Goal: Transaction & Acquisition: Purchase product/service

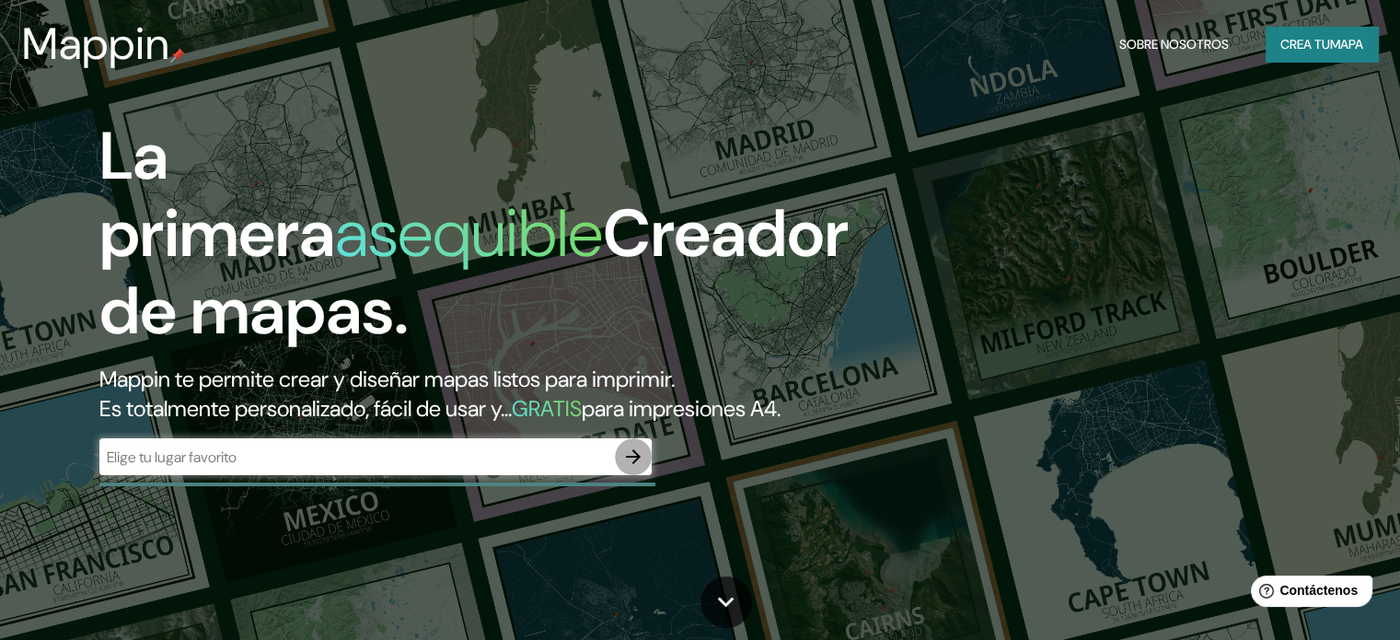
click at [630, 464] on icon "button" at bounding box center [633, 456] width 15 height 15
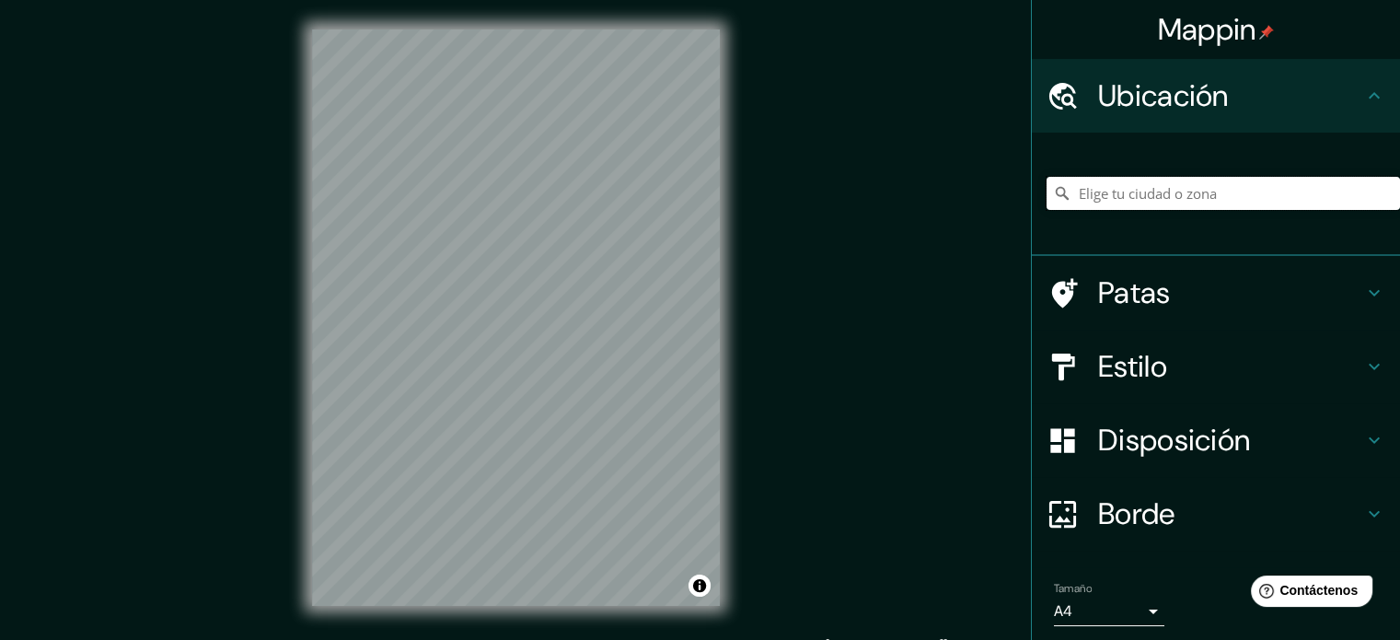
click at [1175, 198] on input "Elige tu ciudad o zona" at bounding box center [1223, 193] width 353 height 33
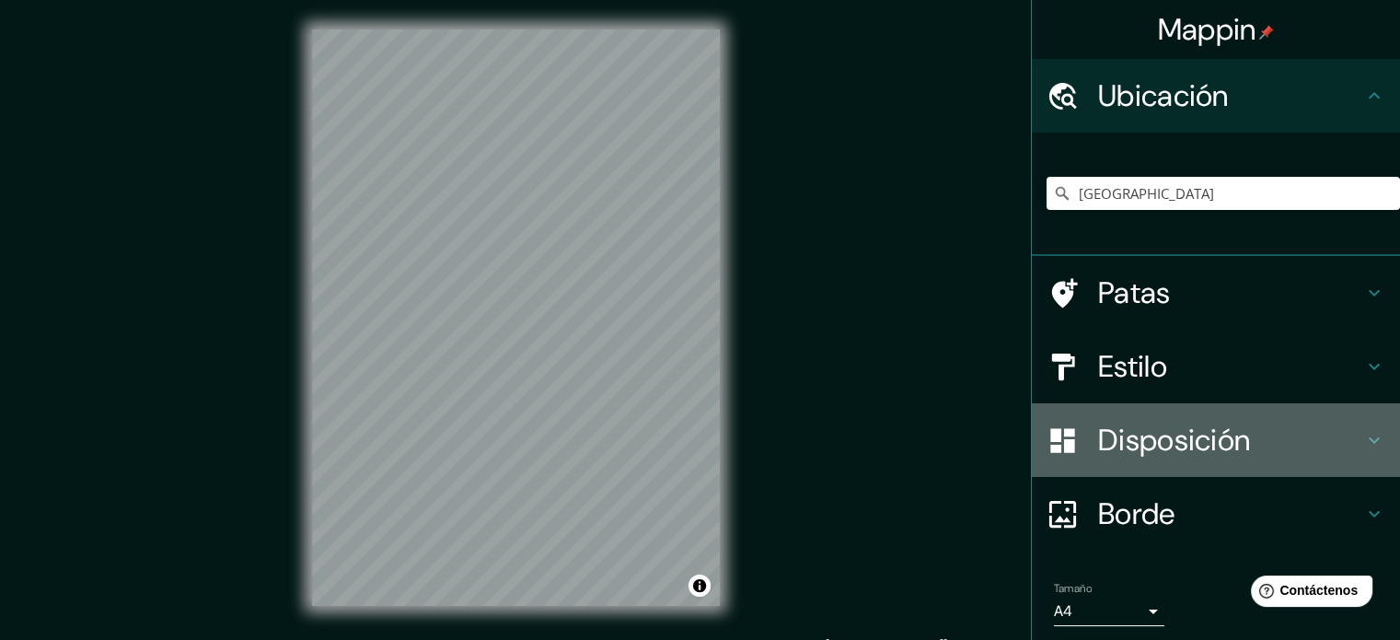
click at [1363, 441] on icon at bounding box center [1374, 440] width 22 height 22
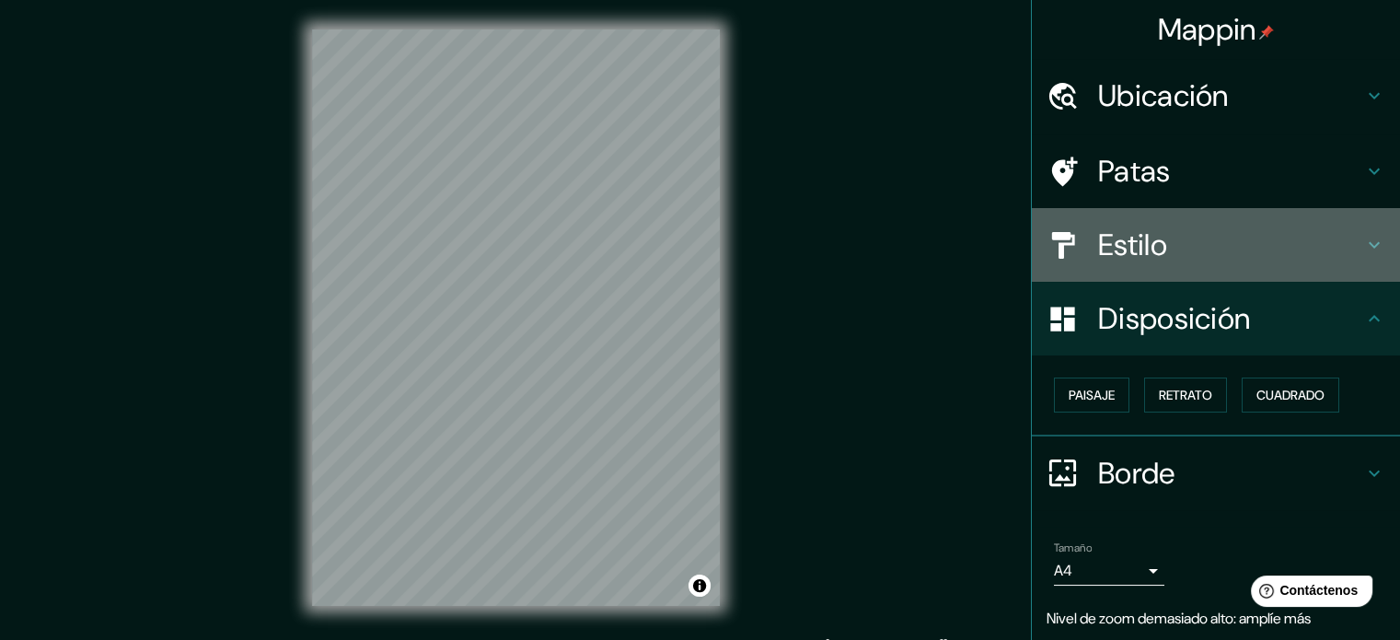
click at [1363, 252] on icon at bounding box center [1374, 245] width 22 height 22
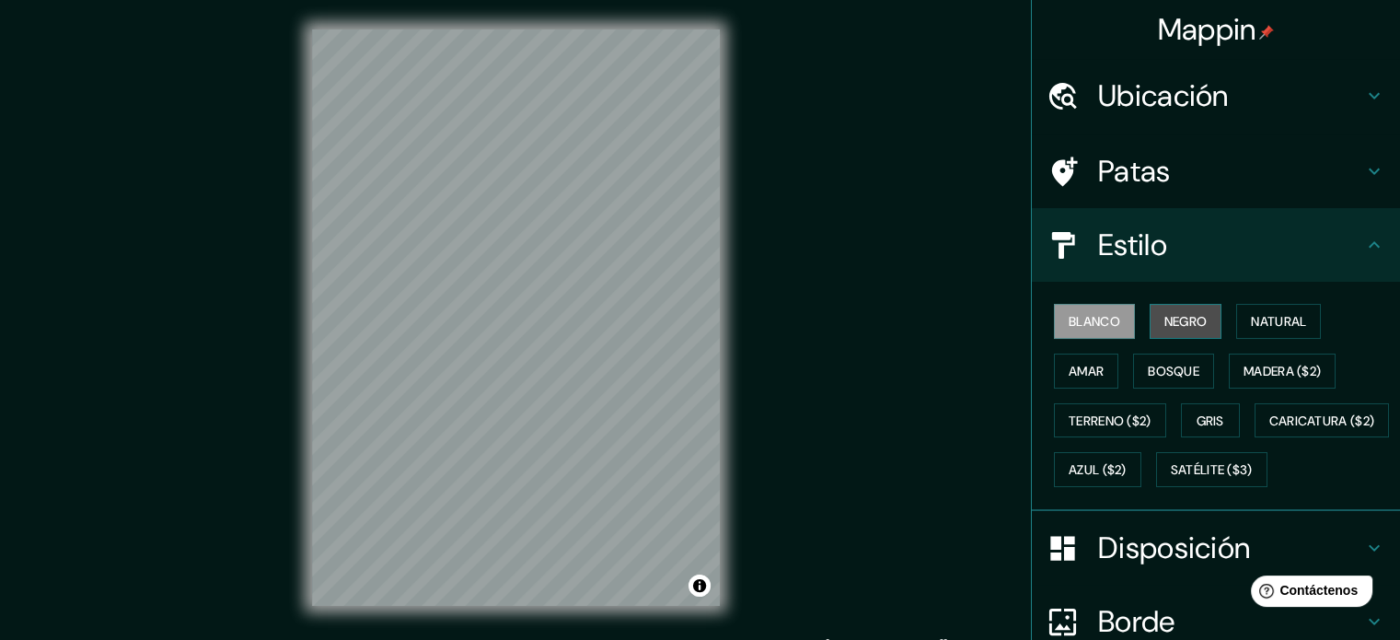
click at [1187, 317] on font "Negro" at bounding box center [1185, 321] width 43 height 17
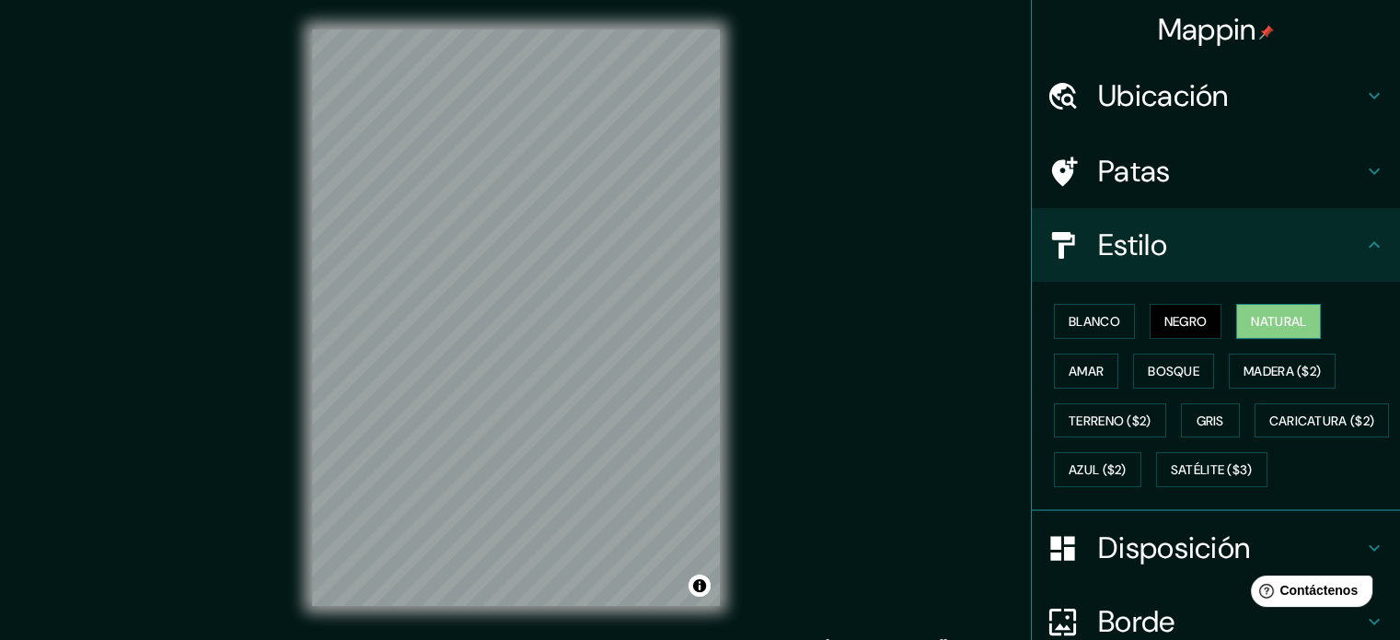
click at [1280, 323] on font "Natural" at bounding box center [1278, 321] width 55 height 17
click at [1071, 371] on font "Amar" at bounding box center [1086, 371] width 35 height 17
click at [1281, 313] on font "Natural" at bounding box center [1278, 321] width 55 height 17
click at [1197, 419] on font "Gris" at bounding box center [1211, 420] width 28 height 17
click at [1270, 320] on font "Natural" at bounding box center [1278, 321] width 55 height 17
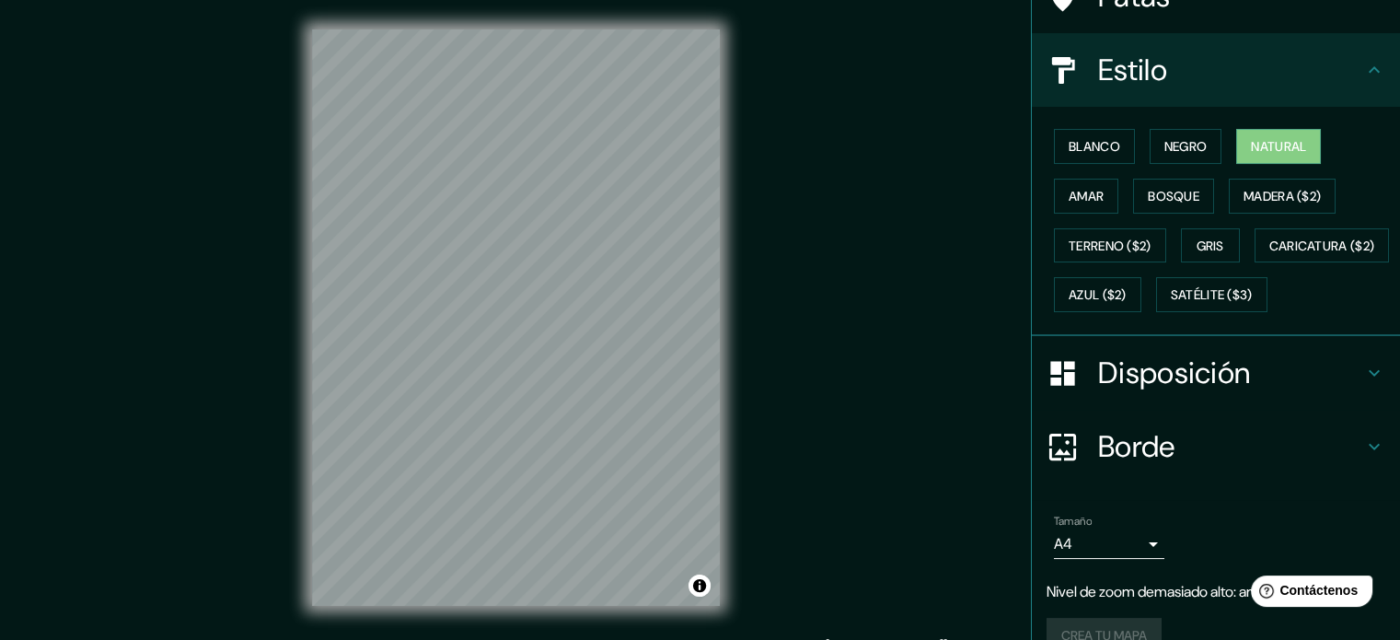
scroll to position [184, 0]
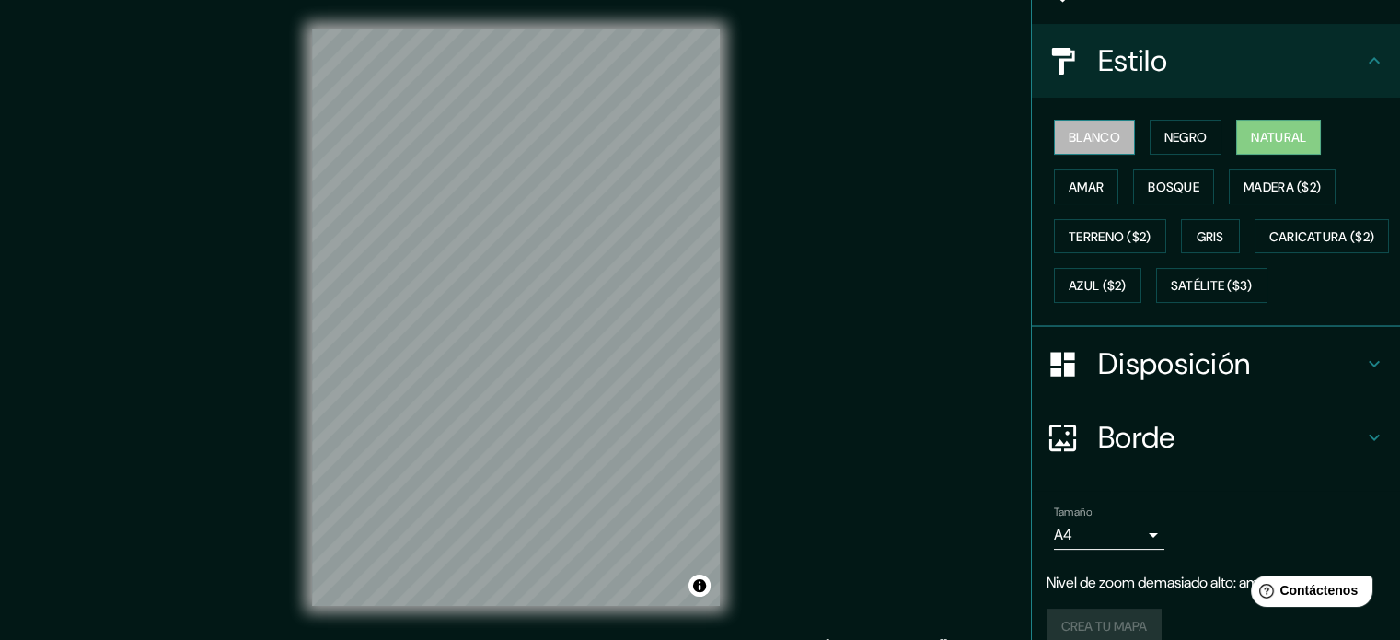
click at [1069, 138] on font "Blanco" at bounding box center [1095, 137] width 52 height 17
click at [1182, 129] on font "Negro" at bounding box center [1185, 137] width 43 height 17
click at [1270, 142] on font "Natural" at bounding box center [1278, 137] width 55 height 17
click at [1069, 187] on font "Amar" at bounding box center [1086, 187] width 35 height 17
click at [1278, 145] on font "Natural" at bounding box center [1278, 137] width 55 height 24
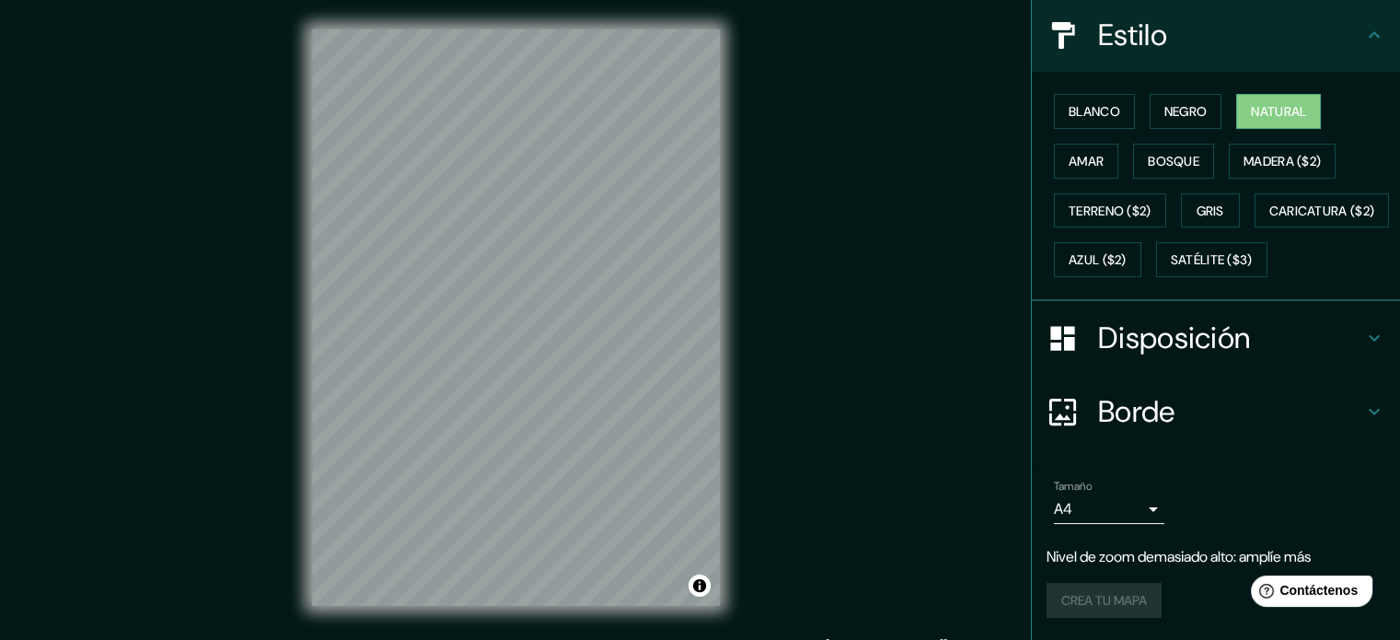
scroll to position [254, 0]
click at [1085, 603] on div "Crea tu mapa" at bounding box center [1216, 600] width 339 height 35
click at [878, 469] on div "Mappin Ubicación Chile Patas Estilo [PERSON_NAME] Negro Natural [PERSON_NAME] […" at bounding box center [700, 332] width 1400 height 665
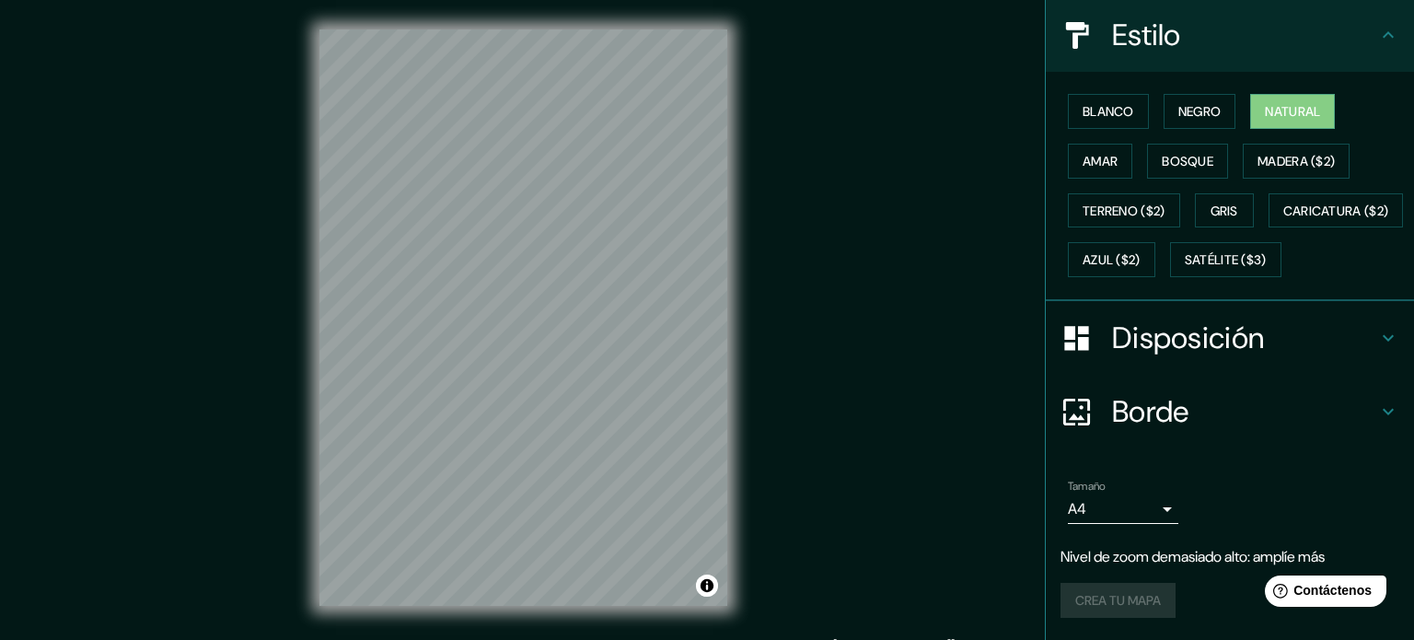
click at [1141, 506] on body "Mappin Ubicación Chile Patas Estilo [PERSON_NAME] Negro Natural [PERSON_NAME] […" at bounding box center [707, 320] width 1414 height 640
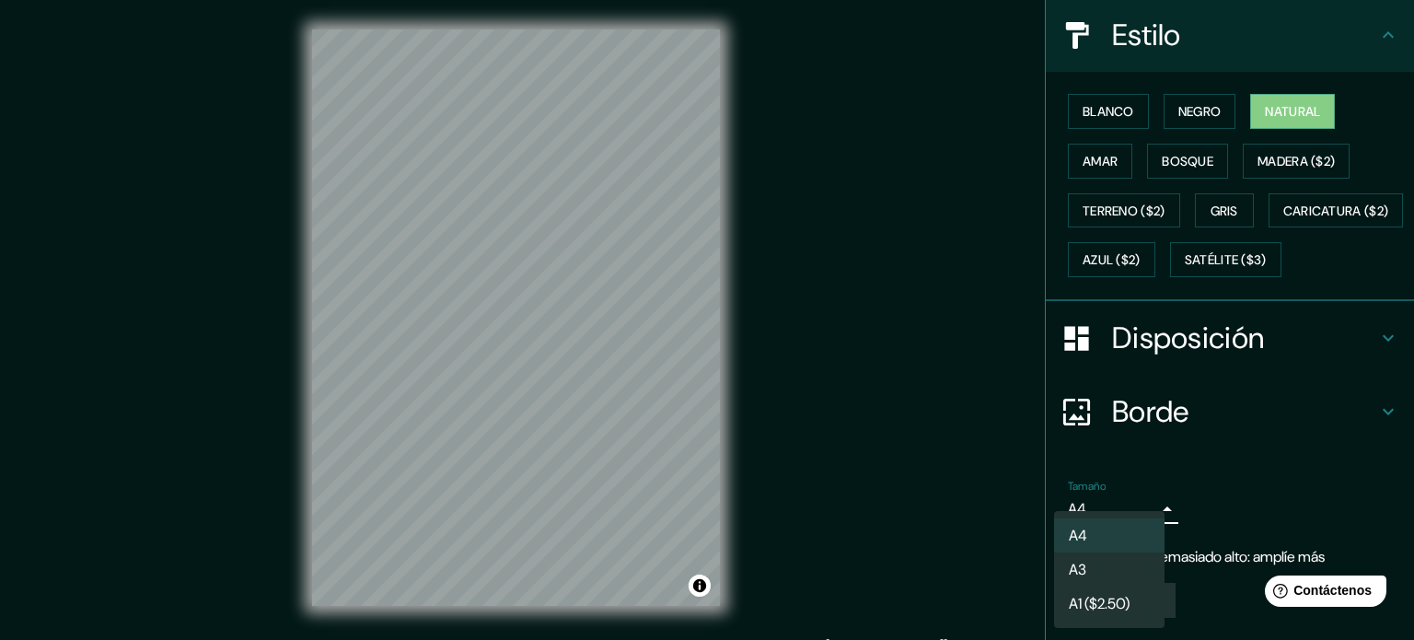
click at [1122, 533] on li "A4" at bounding box center [1109, 535] width 110 height 34
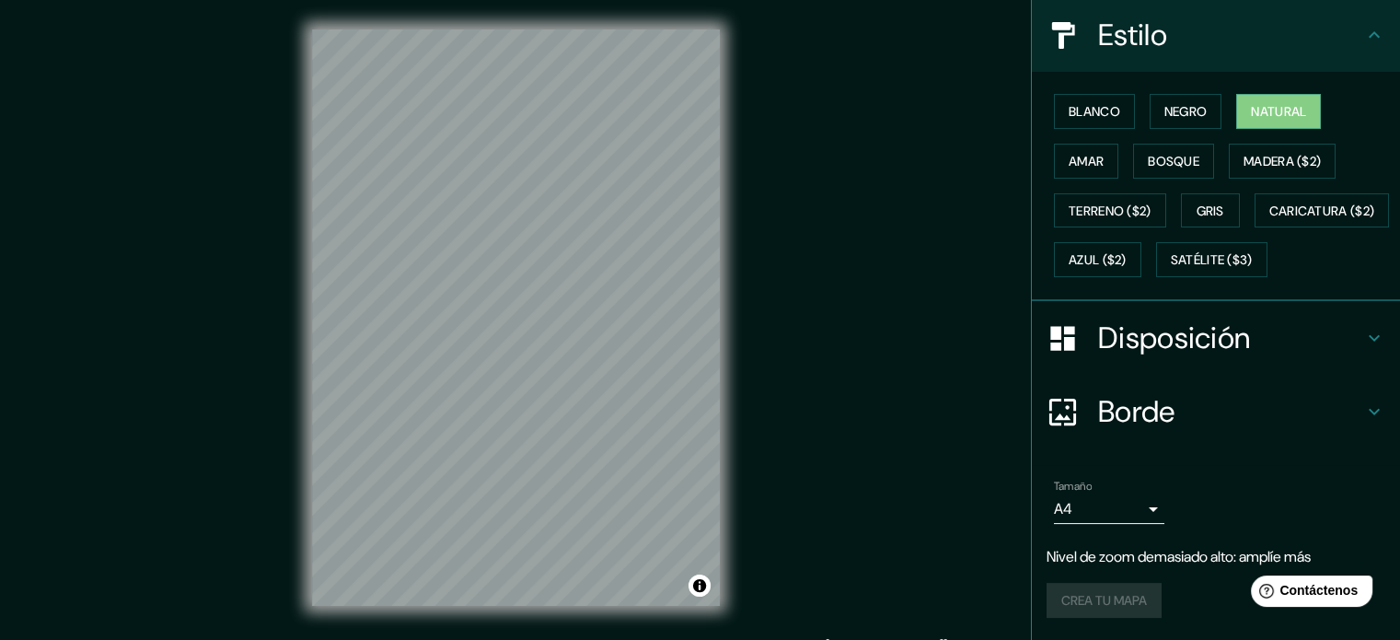
click at [1101, 603] on div "Crea tu mapa" at bounding box center [1216, 600] width 339 height 35
click at [1245, 496] on div "Tamaño A4 single" at bounding box center [1216, 501] width 339 height 59
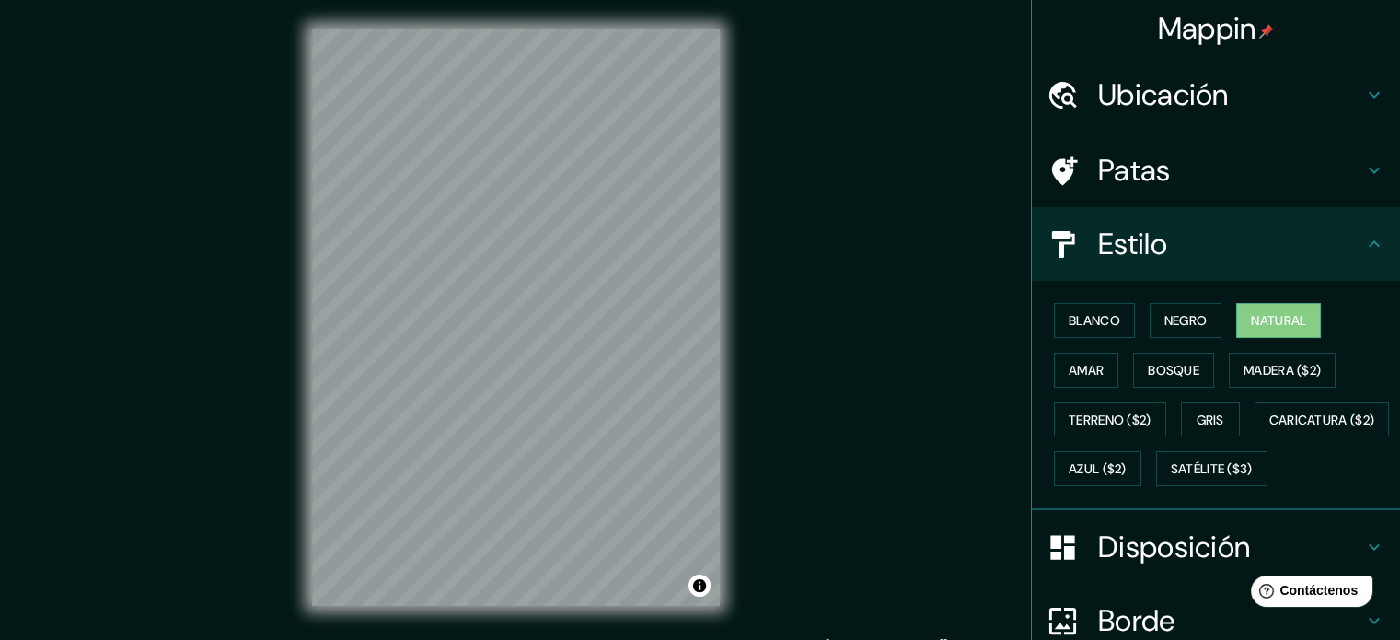
scroll to position [0, 0]
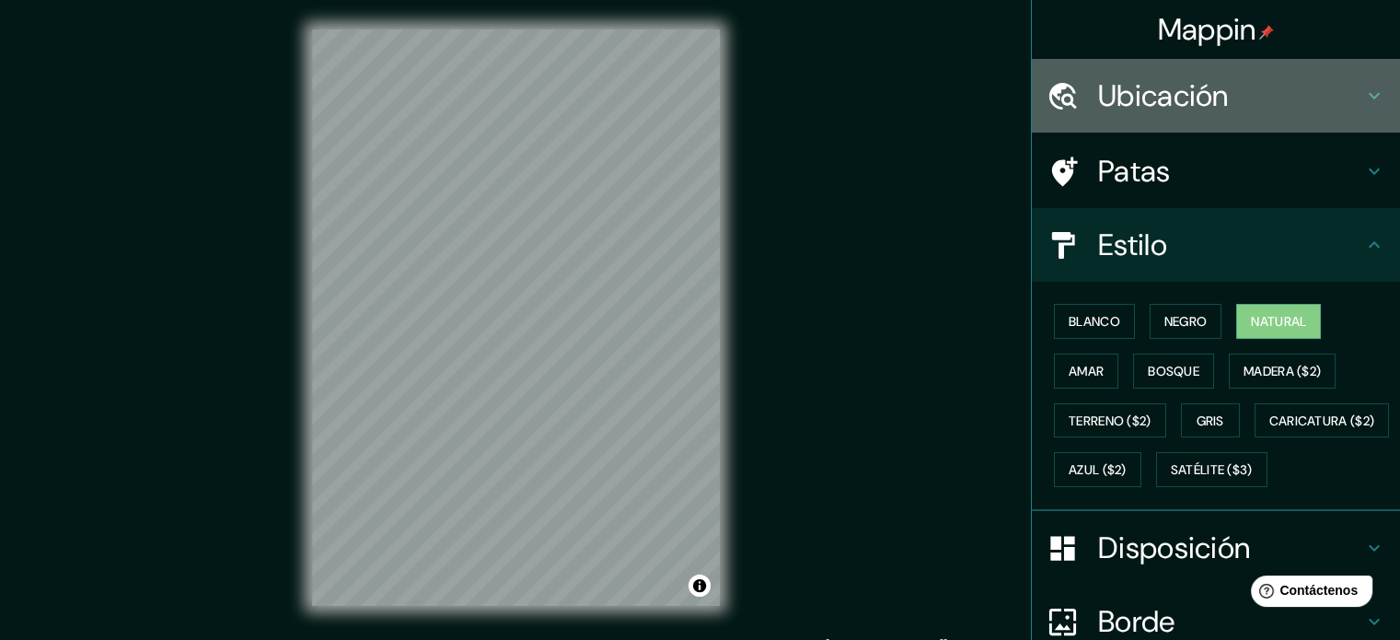
click at [1241, 93] on h4 "Ubicación" at bounding box center [1230, 95] width 265 height 37
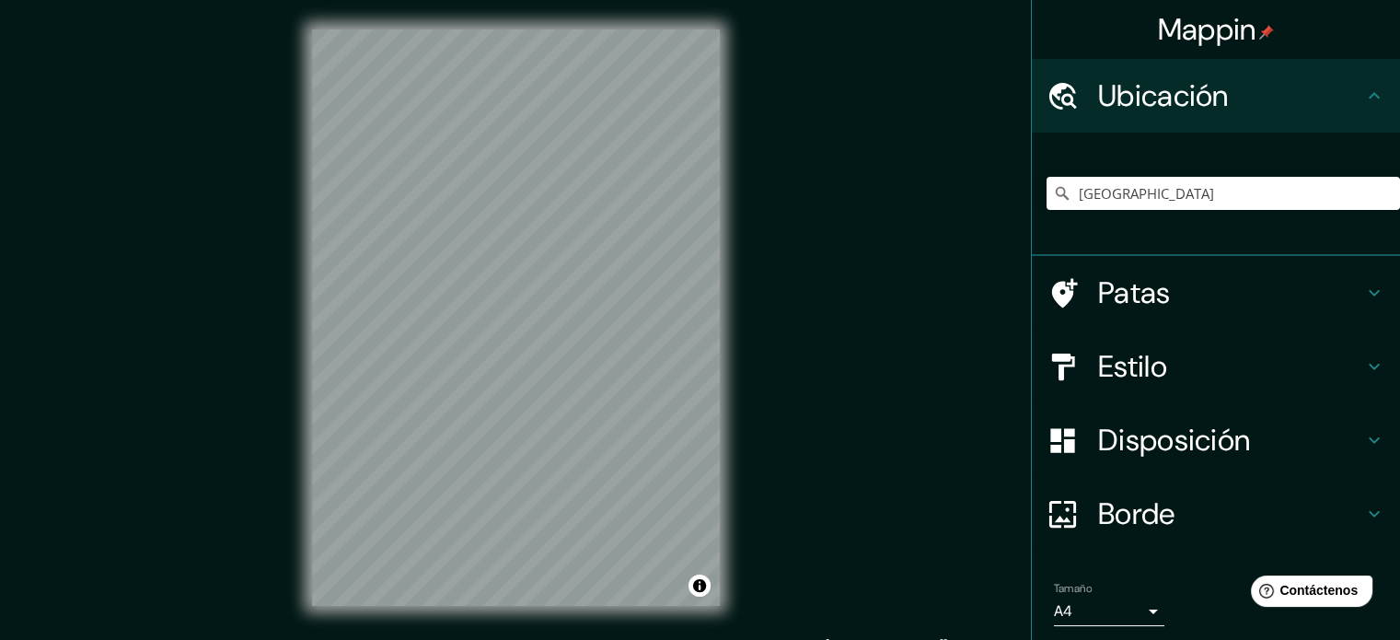
click at [747, 219] on div "© Mapbox © OpenStreetMap Improve this map" at bounding box center [516, 317] width 467 height 635
click at [1129, 195] on input "[GEOGRAPHIC_DATA]" at bounding box center [1223, 193] width 353 height 33
click at [1059, 193] on input "[GEOGRAPHIC_DATA]" at bounding box center [1223, 193] width 353 height 33
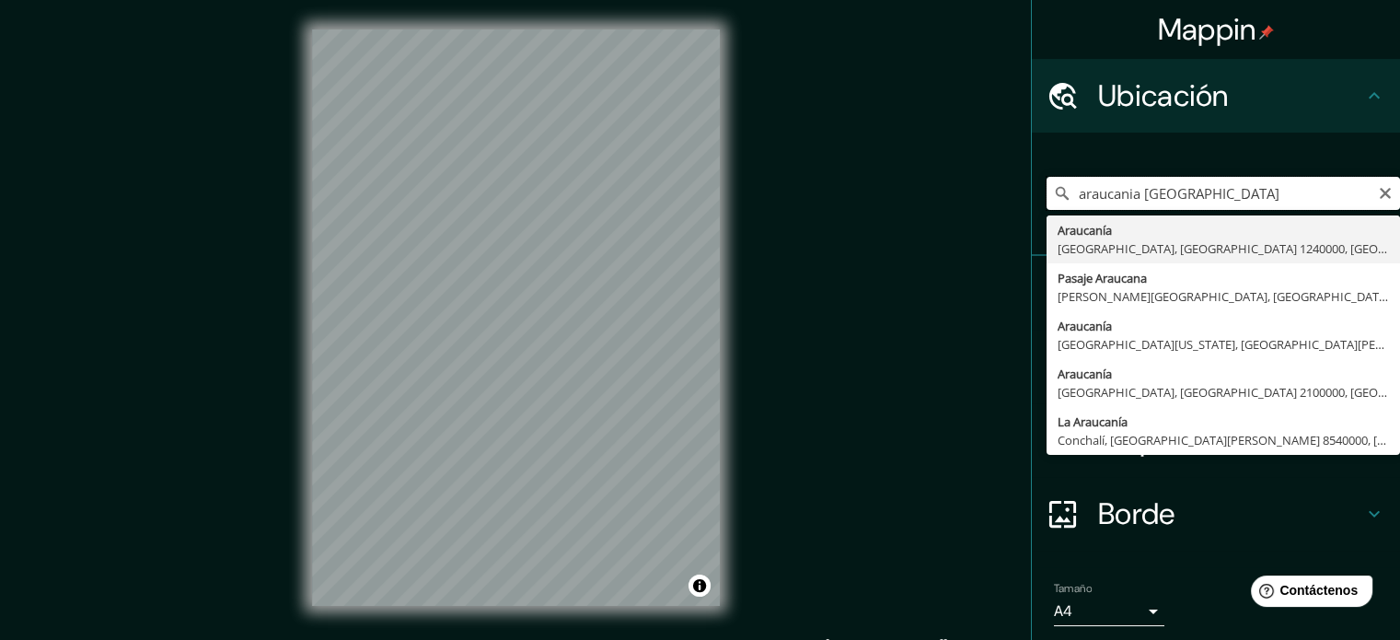
drag, startPoint x: 1129, startPoint y: 195, endPoint x: 986, endPoint y: 183, distance: 144.1
click at [986, 183] on div "Mappin Ubicación araucania [GEOGRAPHIC_DATA] [GEOGRAPHIC_DATA] [GEOGRAPHIC_DATA…" at bounding box center [700, 332] width 1400 height 665
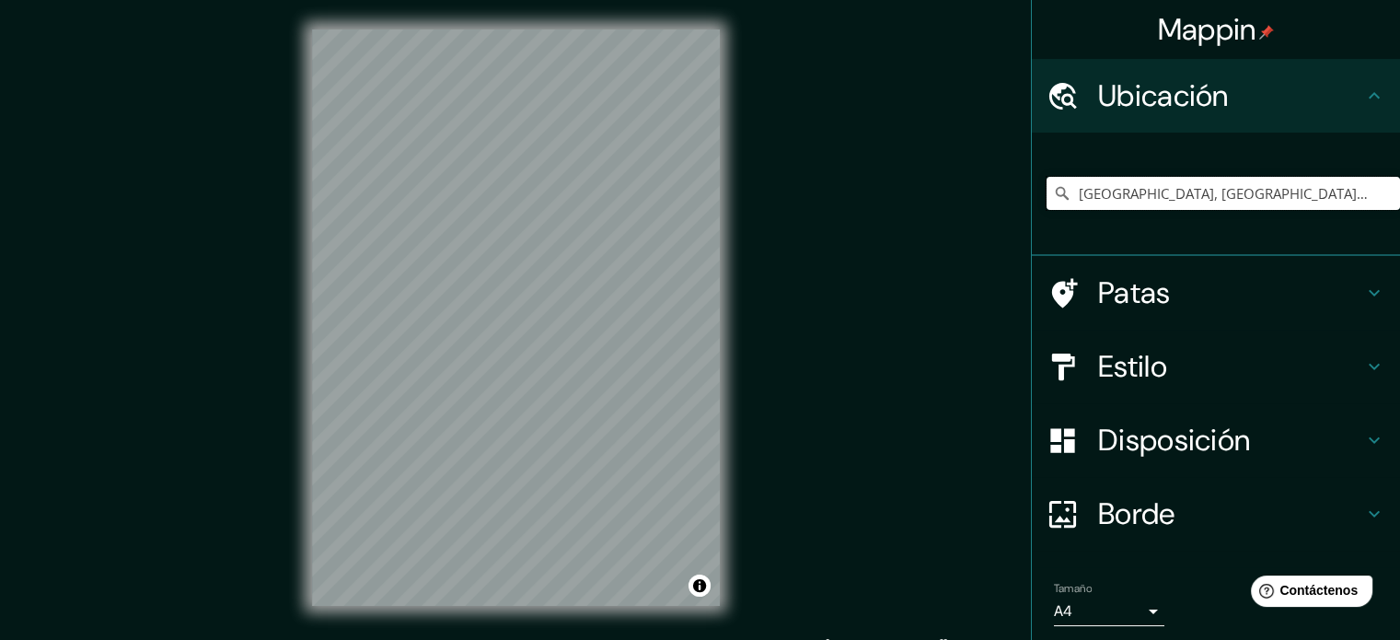
type input "[GEOGRAPHIC_DATA], [GEOGRAPHIC_DATA], [GEOGRAPHIC_DATA]"
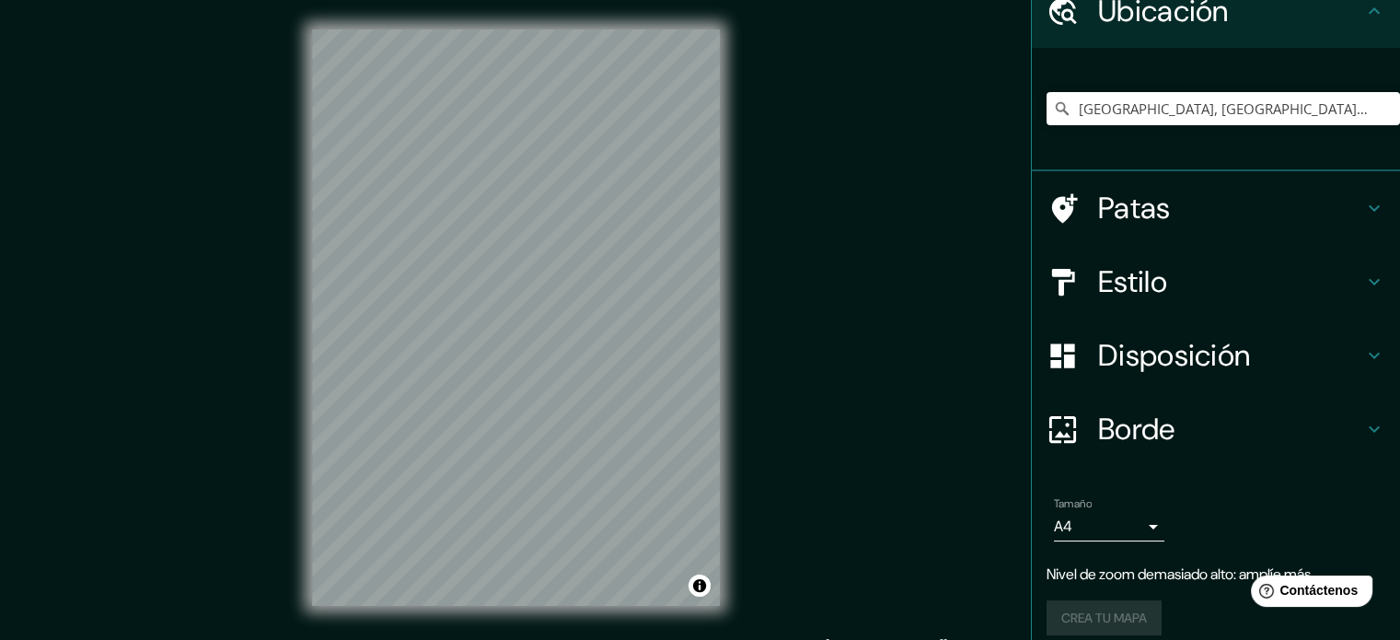
scroll to position [100, 0]
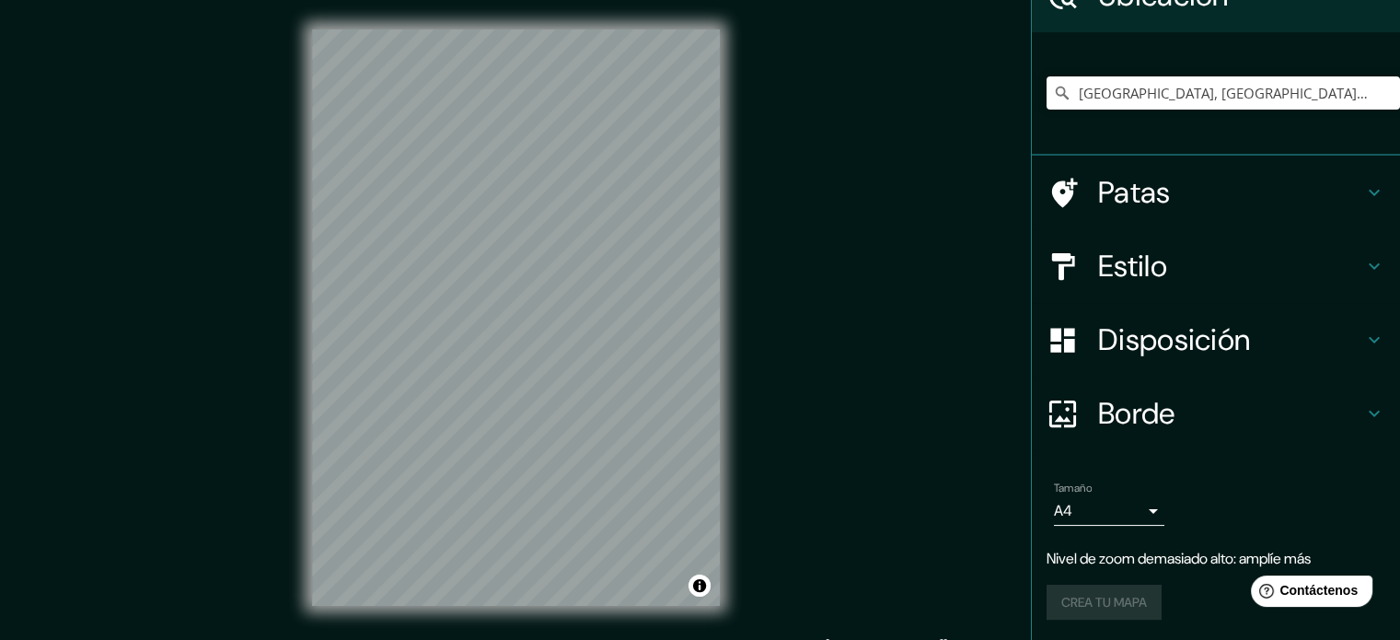
click at [1079, 598] on div "Crea tu mapa" at bounding box center [1216, 602] width 339 height 35
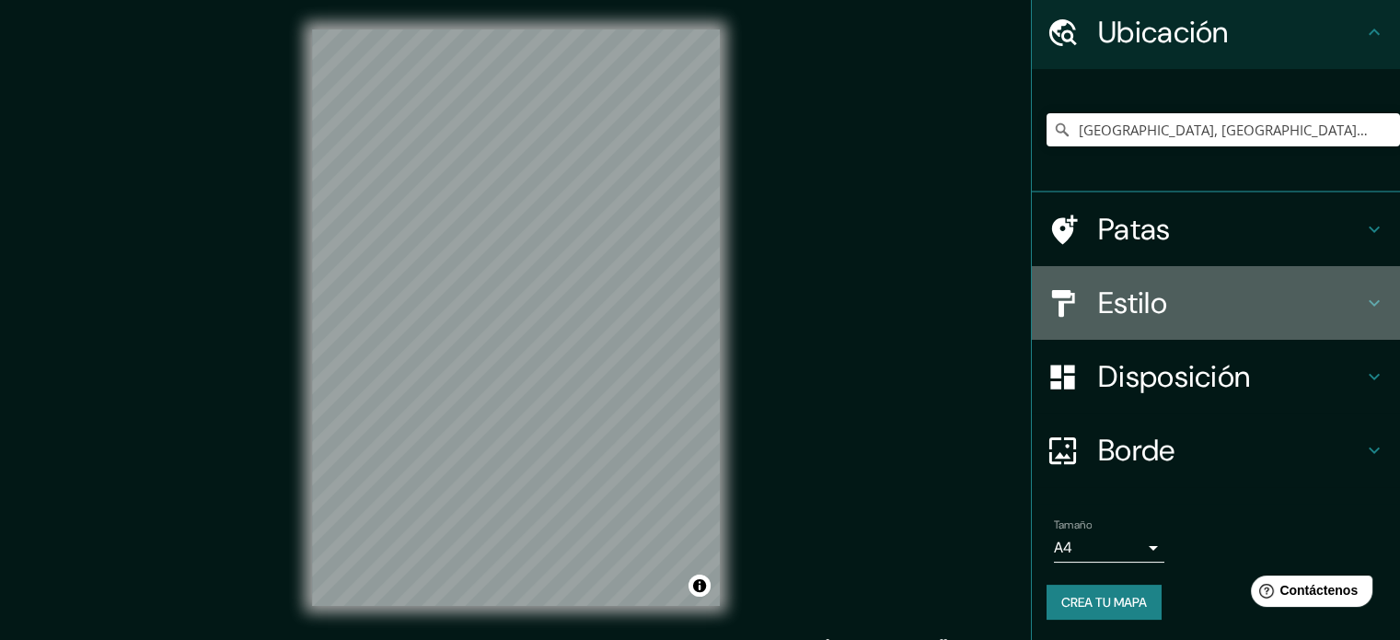
click at [1287, 297] on h4 "Estilo" at bounding box center [1230, 302] width 265 height 37
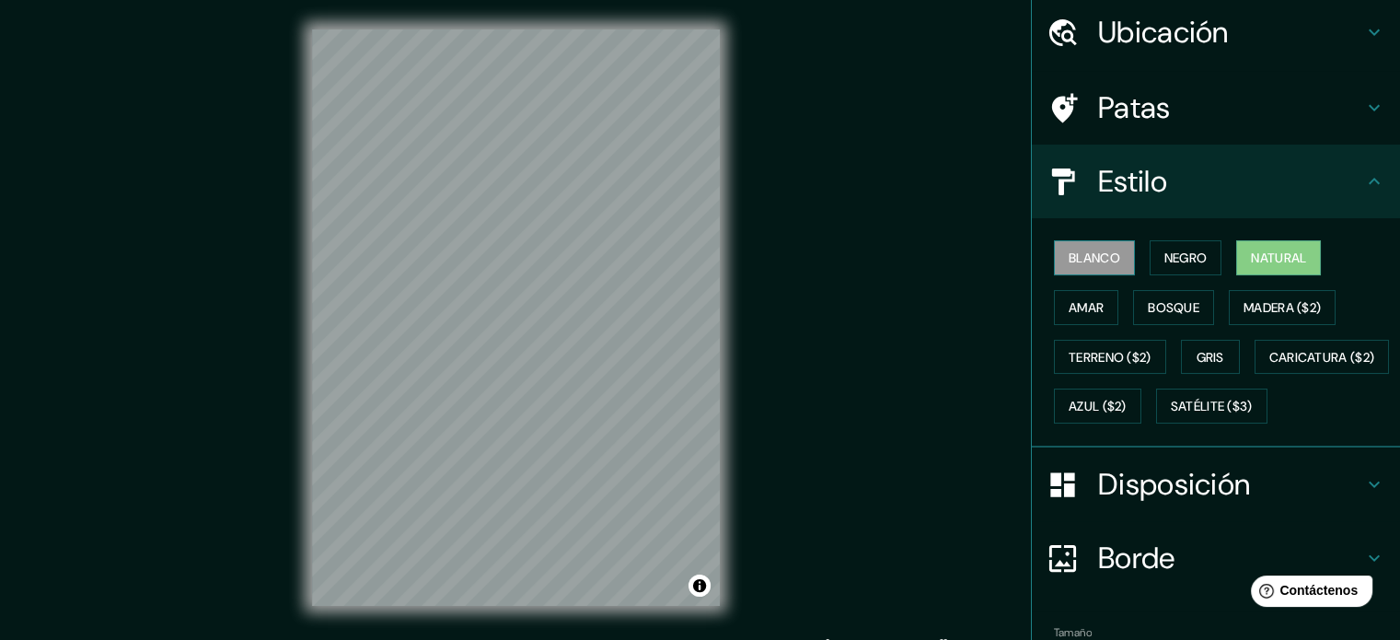
click at [1082, 253] on font "Blanco" at bounding box center [1095, 257] width 52 height 17
click at [1200, 258] on button "Negro" at bounding box center [1186, 257] width 73 height 35
click at [1268, 256] on font "Natural" at bounding box center [1278, 257] width 55 height 17
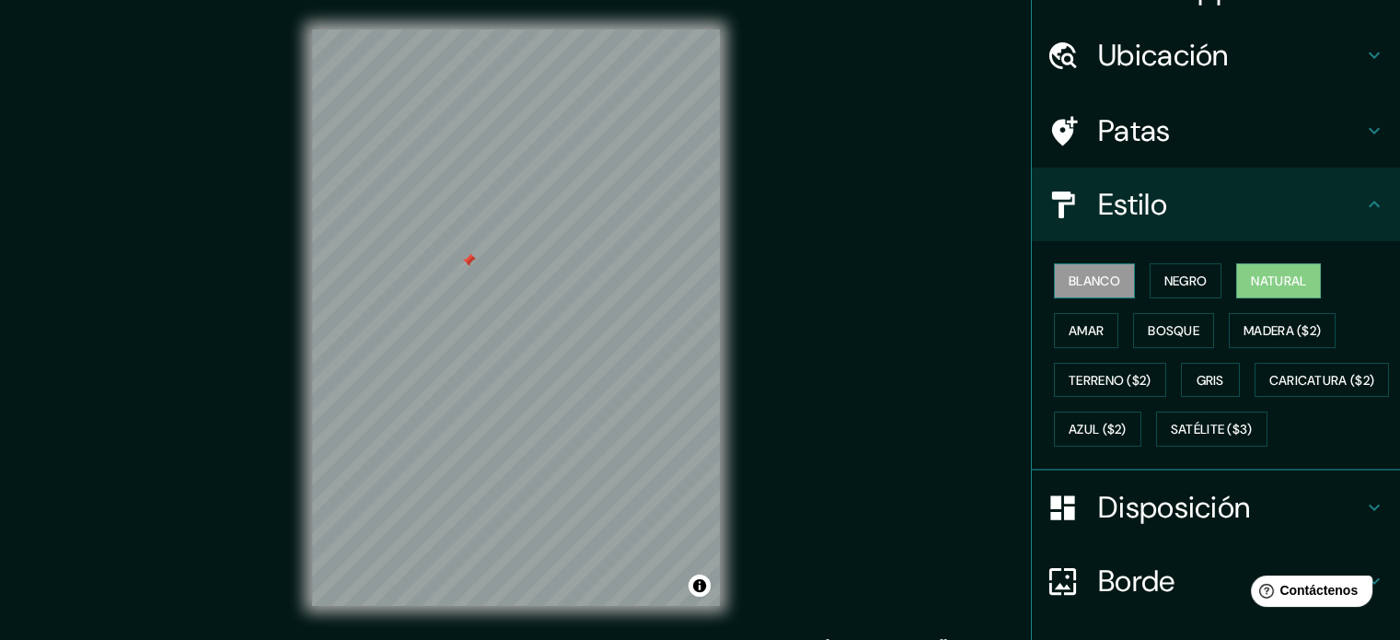
scroll to position [0, 0]
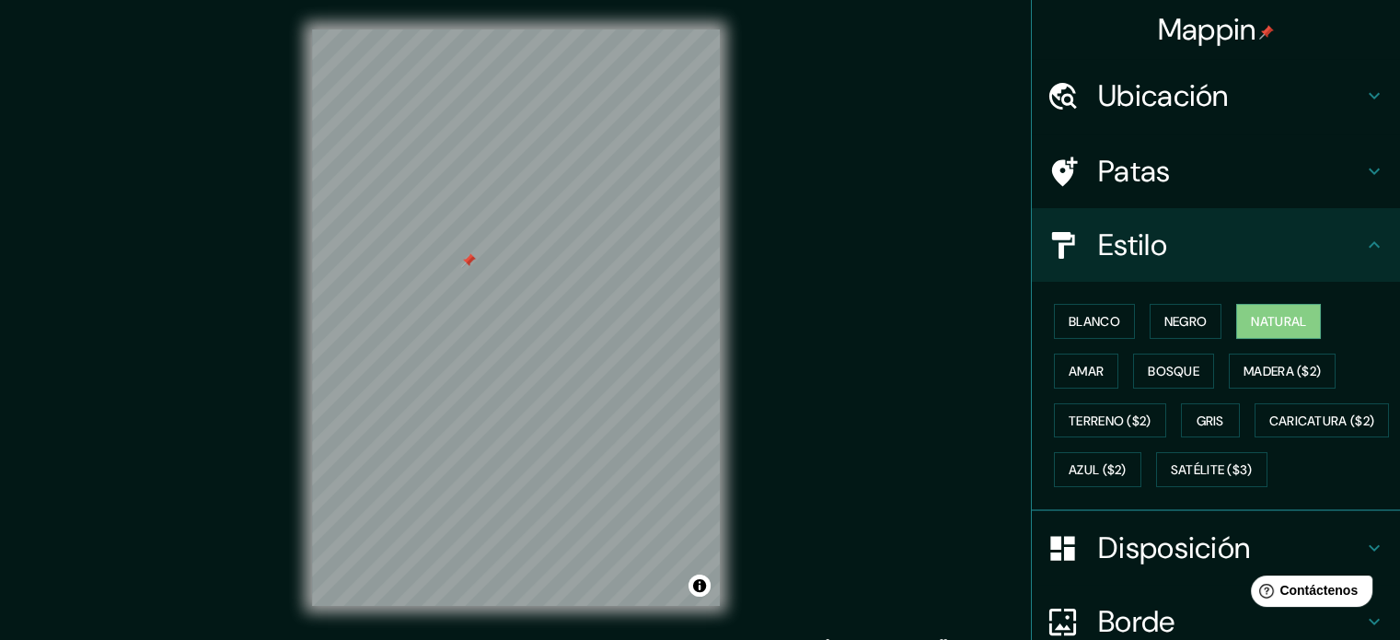
click at [1203, 95] on font "Ubicación" at bounding box center [1163, 95] width 131 height 39
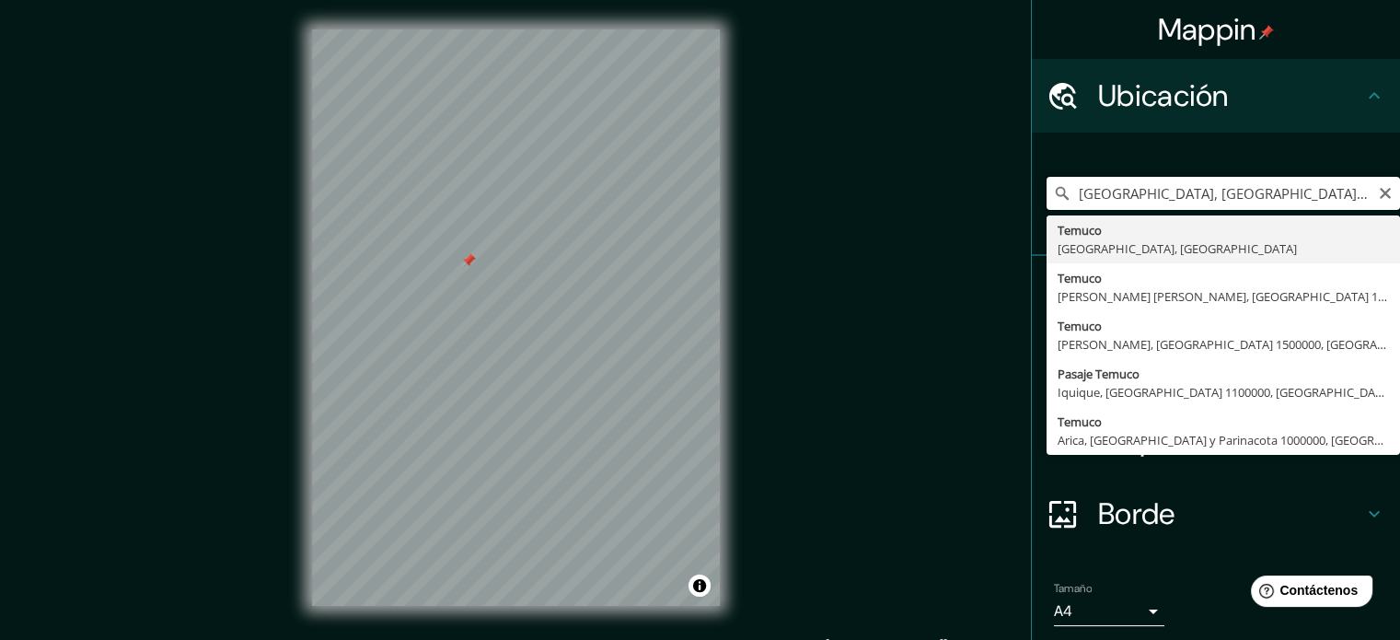
click at [1326, 196] on input "[GEOGRAPHIC_DATA], [GEOGRAPHIC_DATA], [GEOGRAPHIC_DATA]" at bounding box center [1223, 193] width 353 height 33
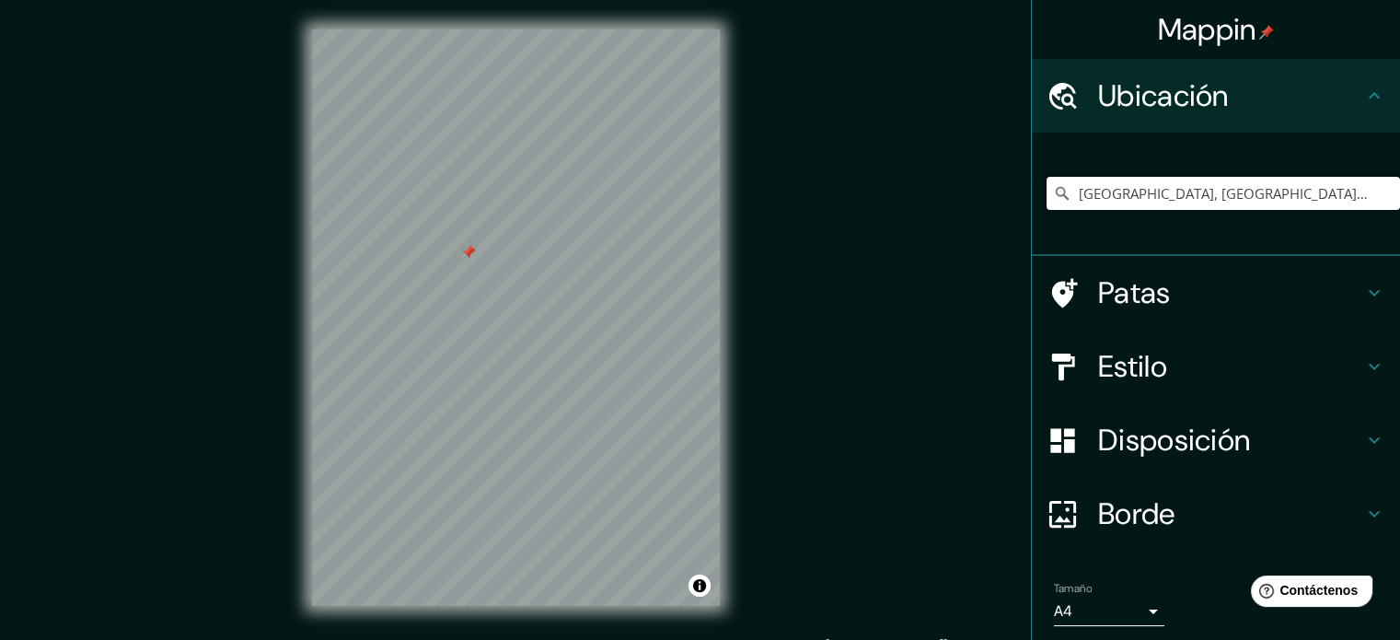
click at [469, 249] on div at bounding box center [468, 252] width 15 height 15
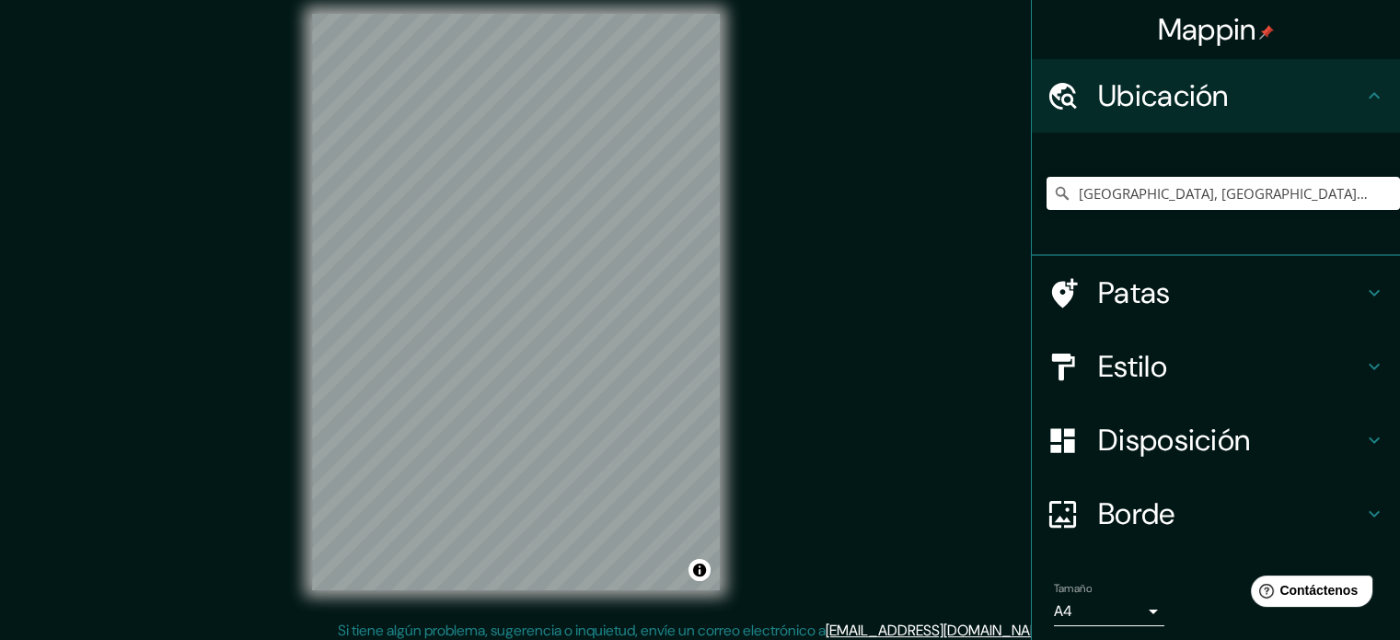
scroll to position [24, 0]
